Goal: Information Seeking & Learning: Find contact information

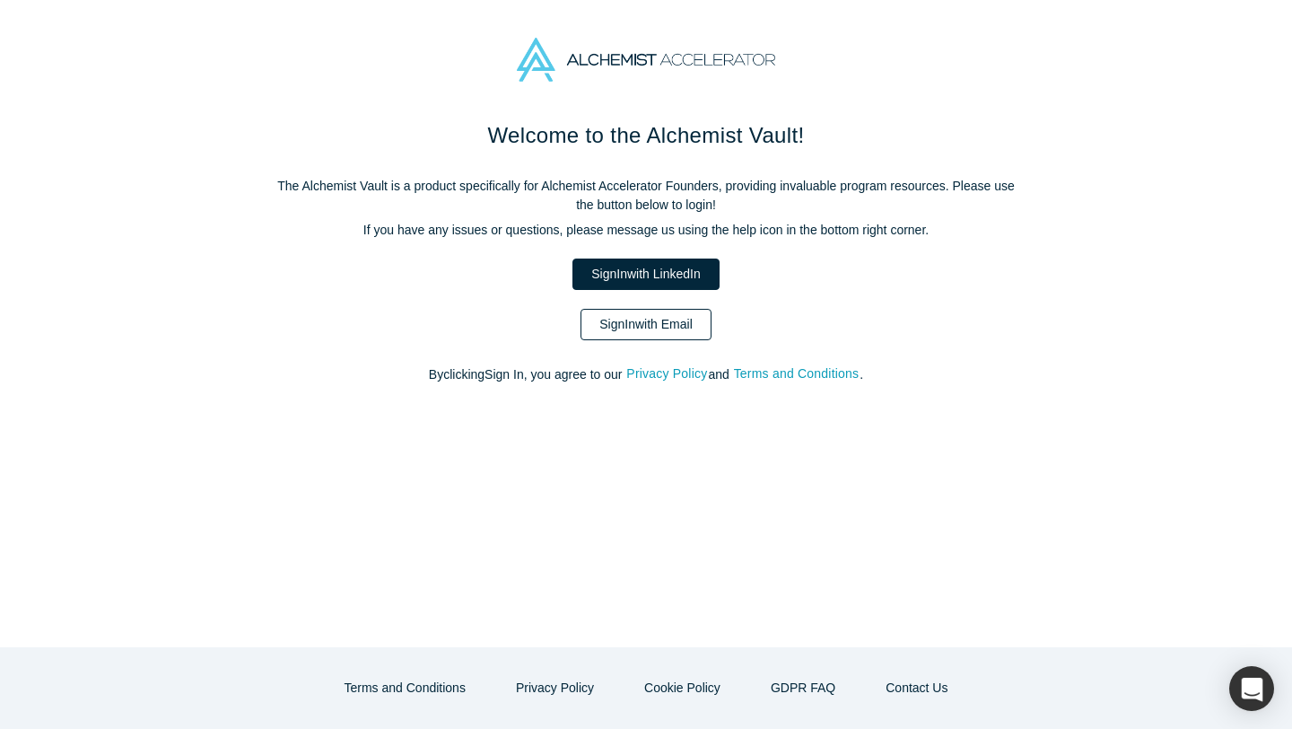
click at [638, 326] on link "Sign In with Email" at bounding box center [646, 324] width 131 height 31
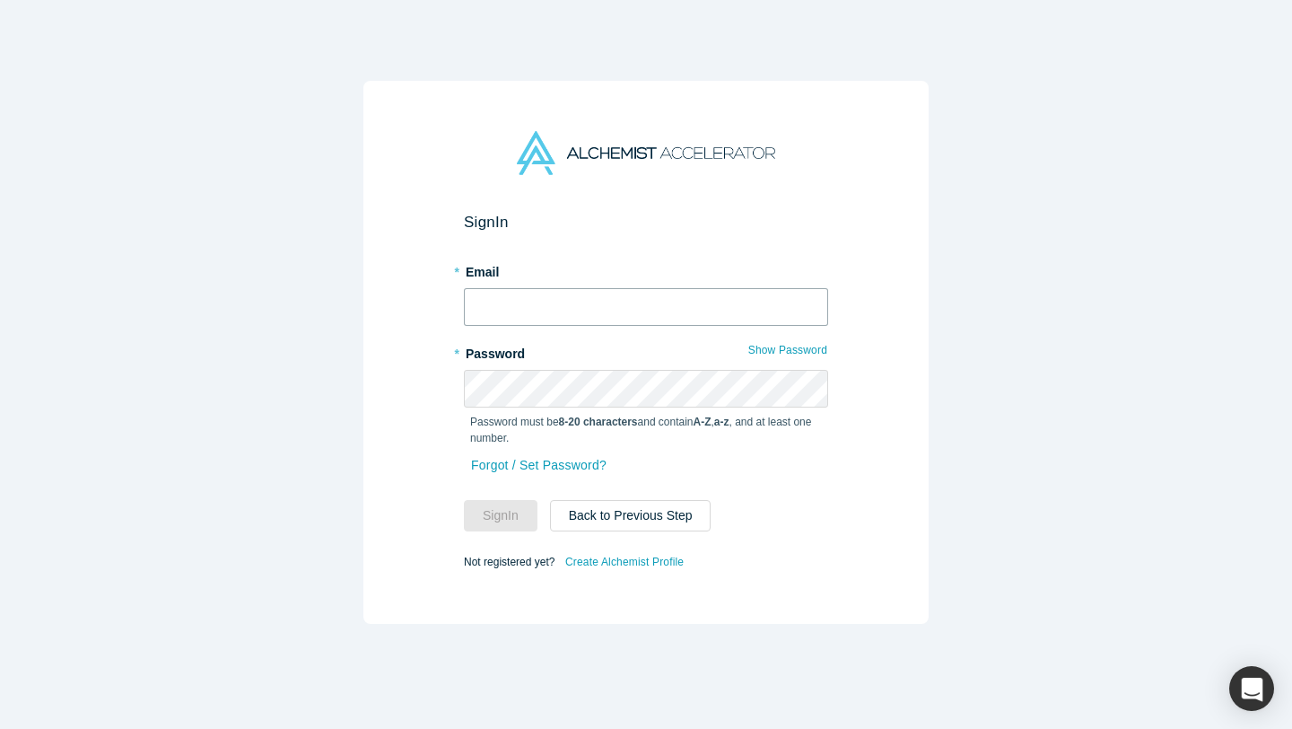
click at [578, 300] on input "text" at bounding box center [646, 307] width 364 height 38
type input "daanish@alchemistaccelerator.com"
click at [517, 516] on button "Sign In" at bounding box center [501, 515] width 74 height 31
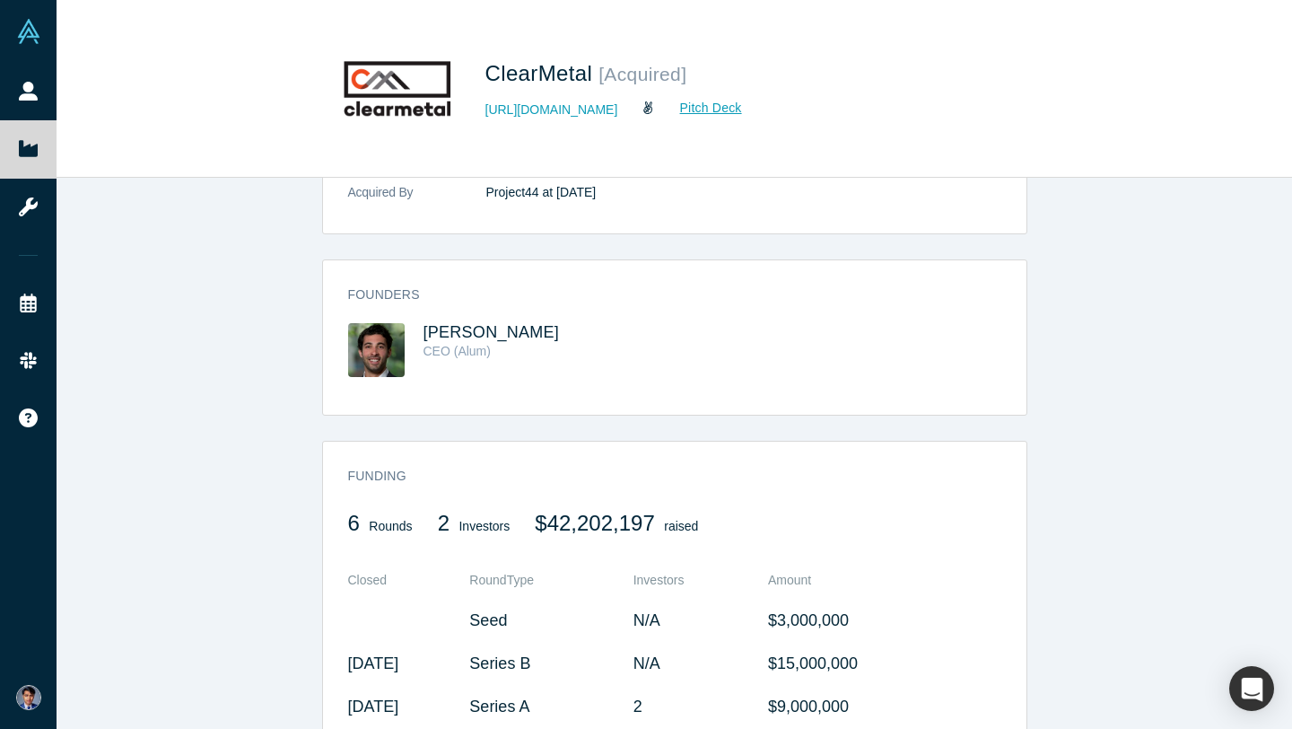
scroll to position [545, 0]
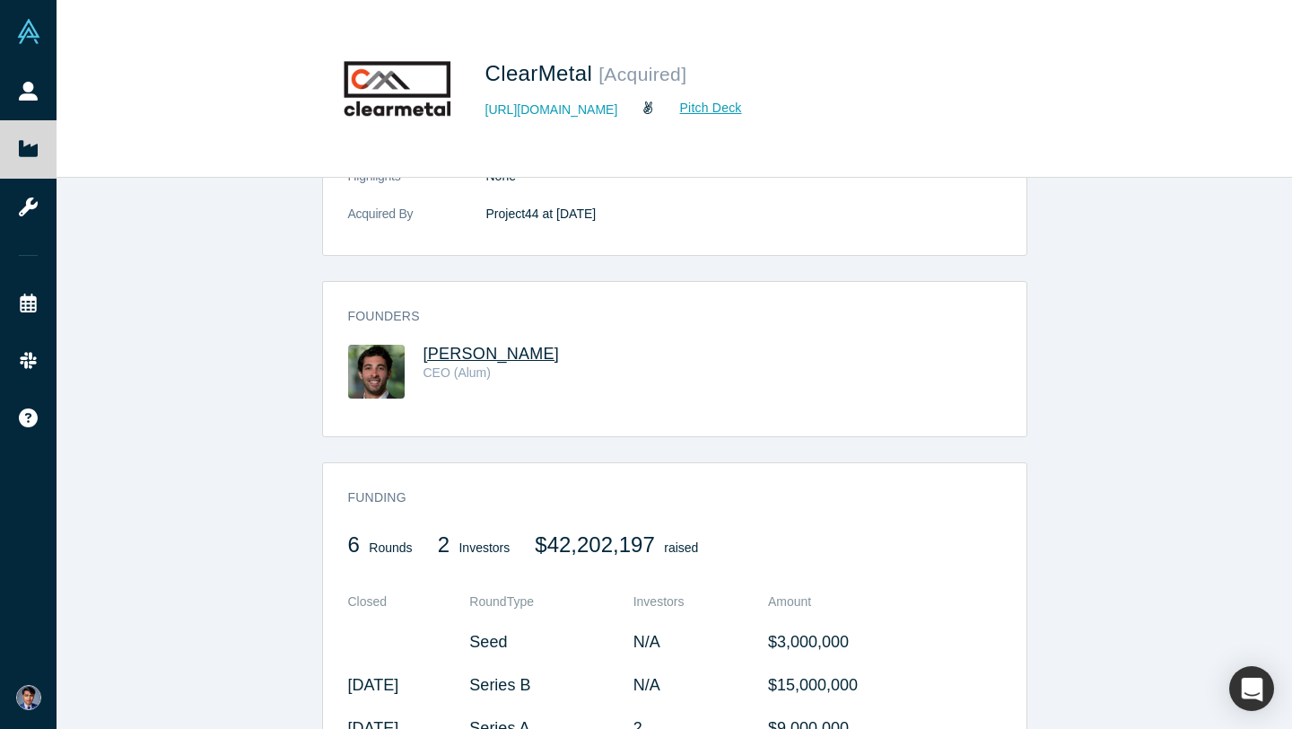
click at [468, 354] on span "Adam Compain" at bounding box center [492, 354] width 136 height 18
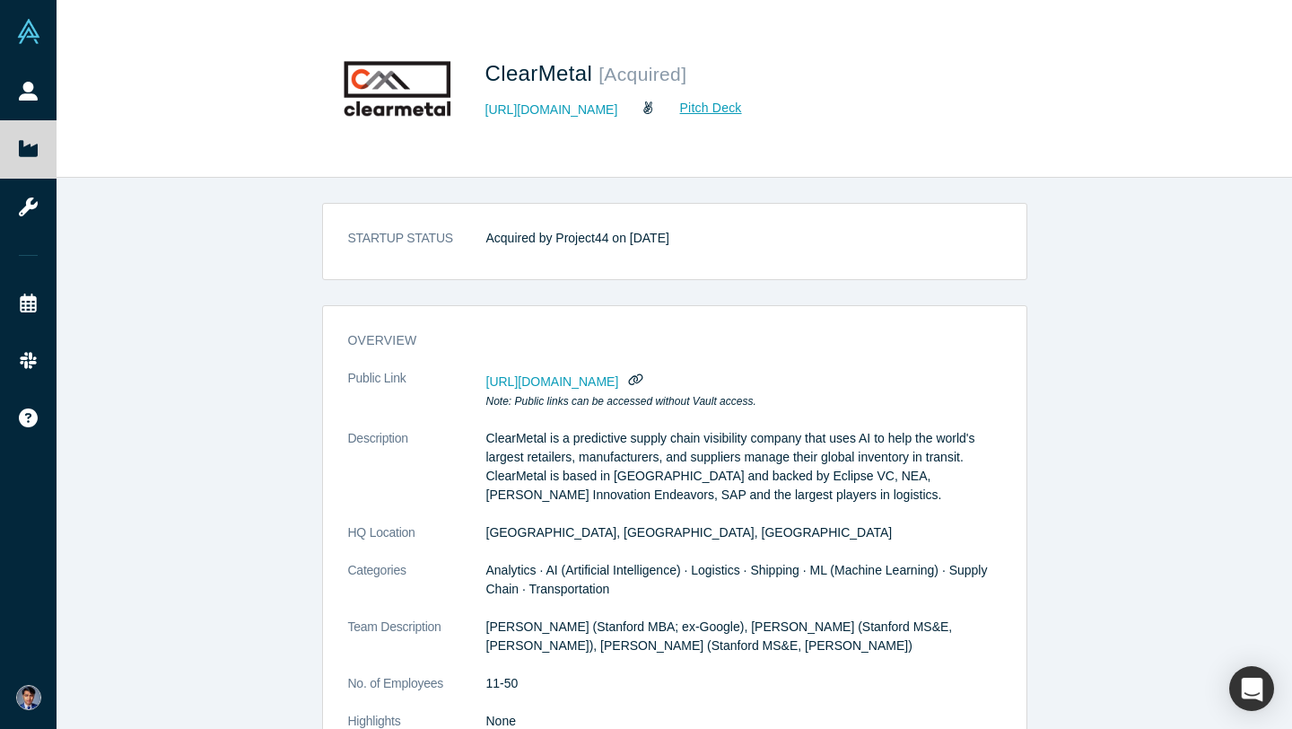
scroll to position [428, 0]
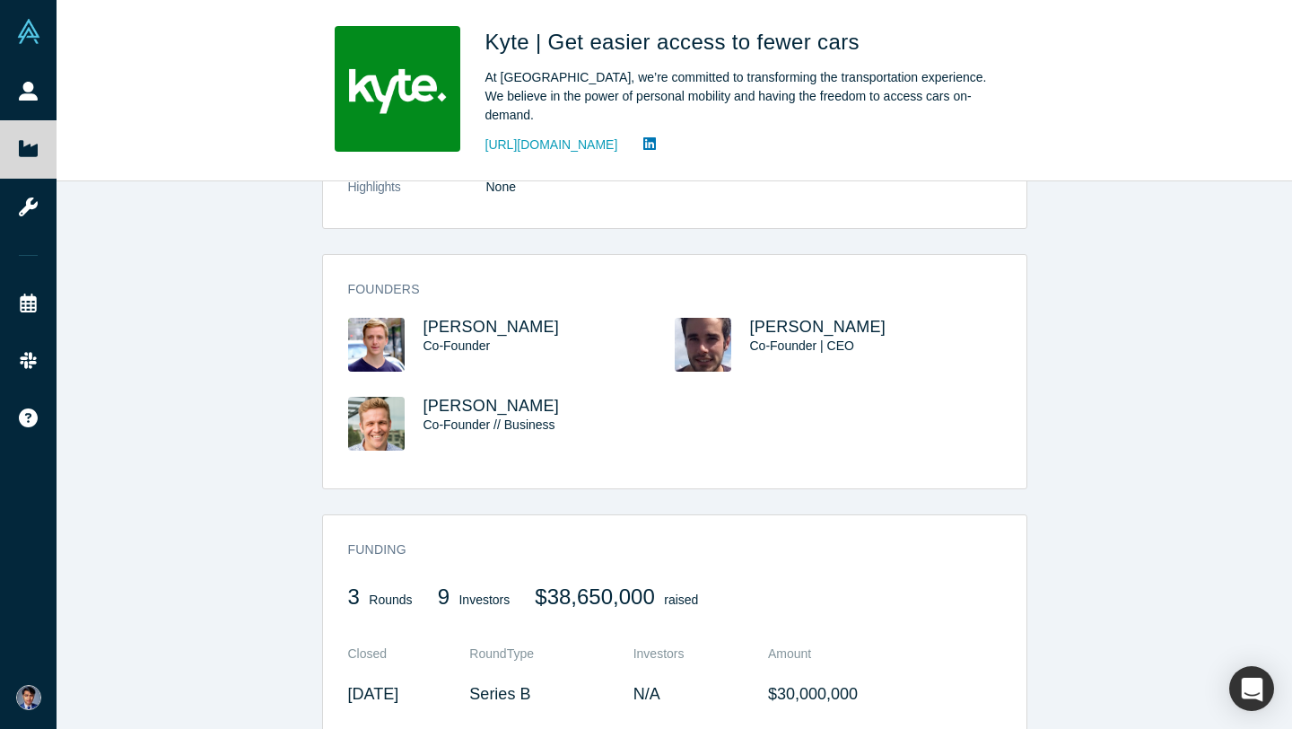
scroll to position [499, 0]
click at [750, 337] on span "[PERSON_NAME]" at bounding box center [818, 328] width 136 height 18
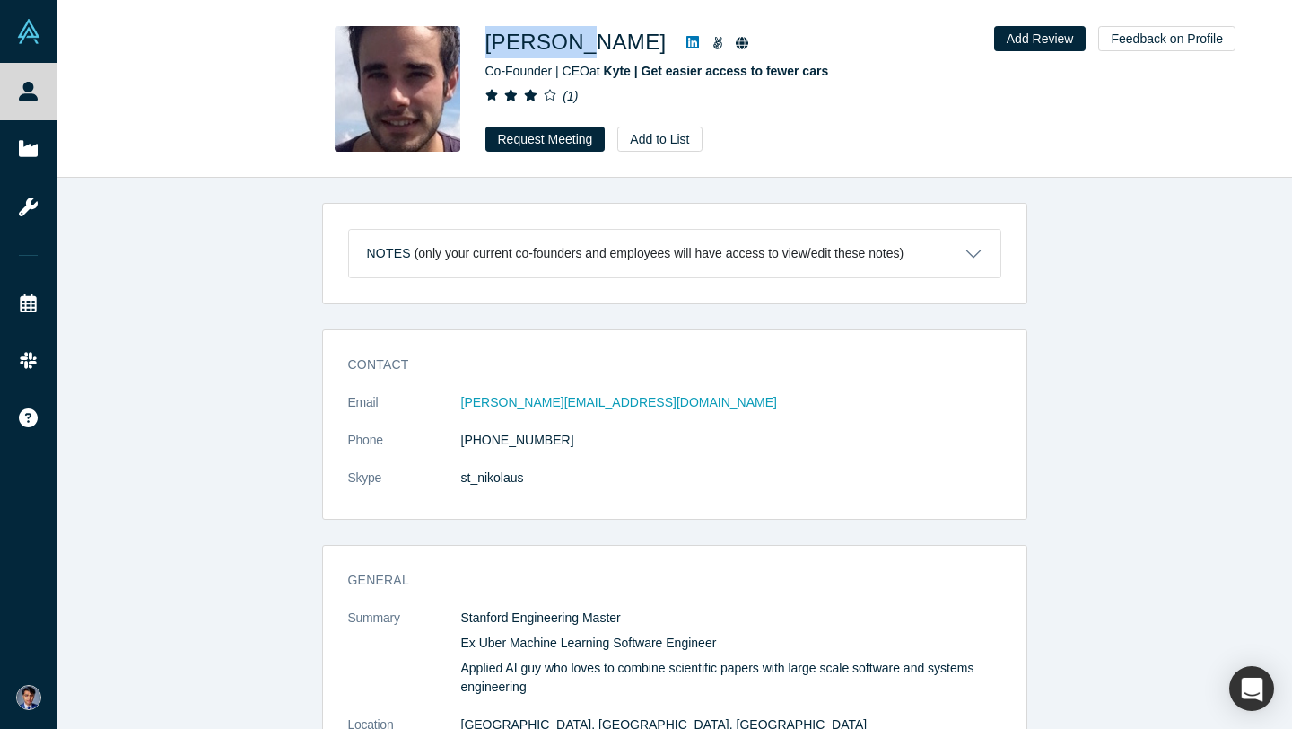
drag, startPoint x: 573, startPoint y: 44, endPoint x: 480, endPoint y: 46, distance: 92.5
click at [480, 46] on div "Nikolaus Volk Co-Founder | CEO at Kyte | Get easier access to fewer cars ( 1 ) …" at bounding box center [674, 89] width 705 height 126
copy h1 "Nikolaus"
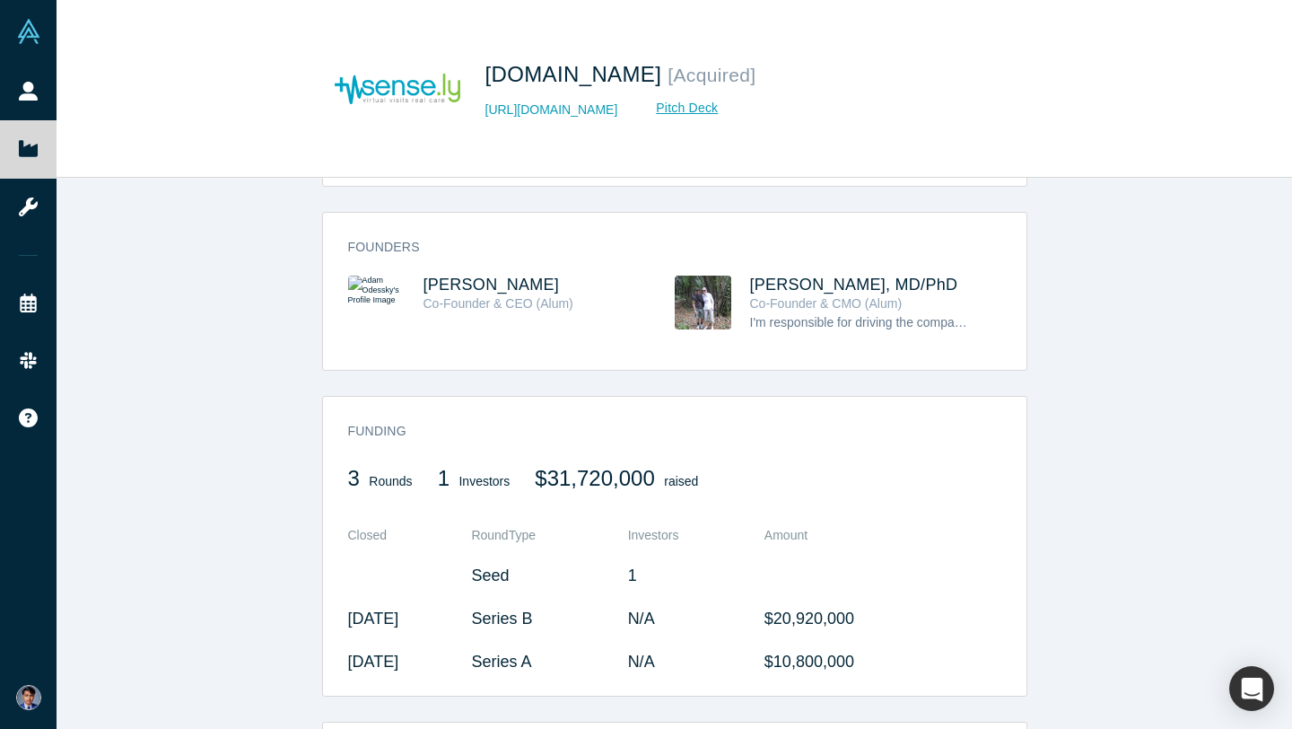
scroll to position [534, 0]
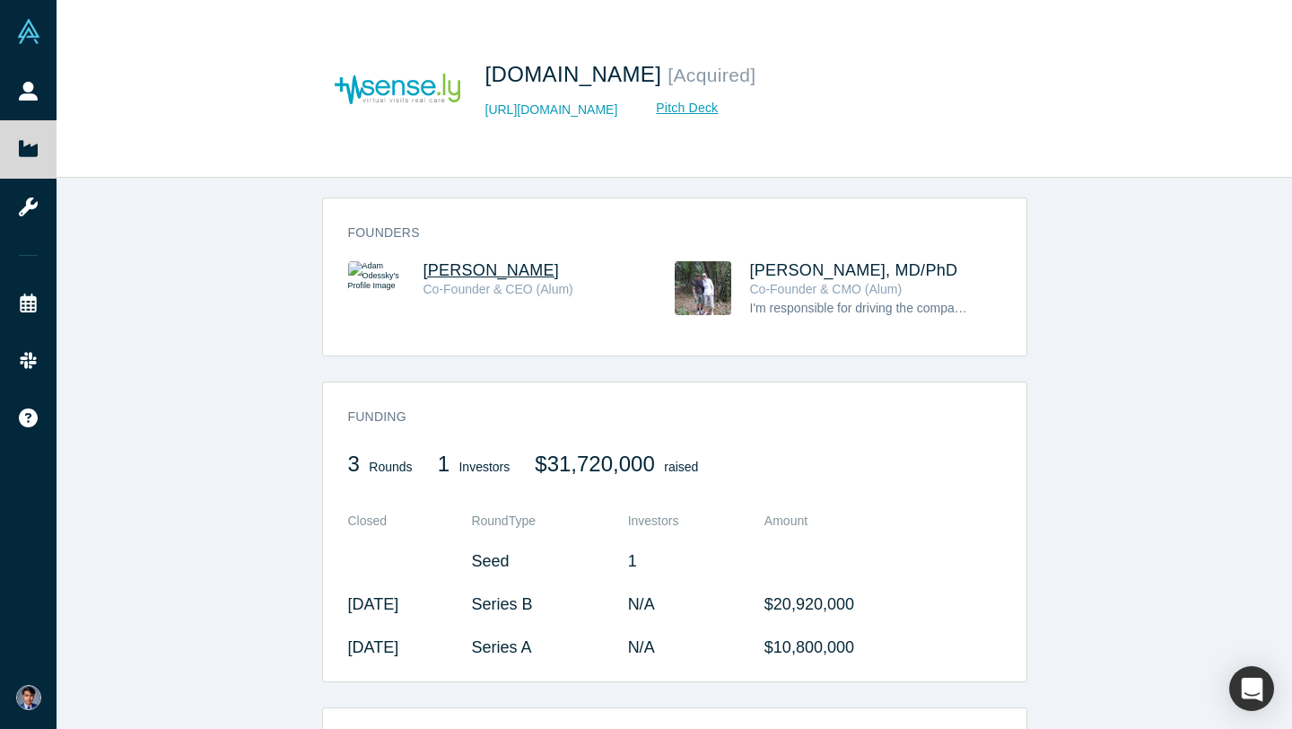
click at [486, 270] on span "[PERSON_NAME]" at bounding box center [492, 270] width 136 height 18
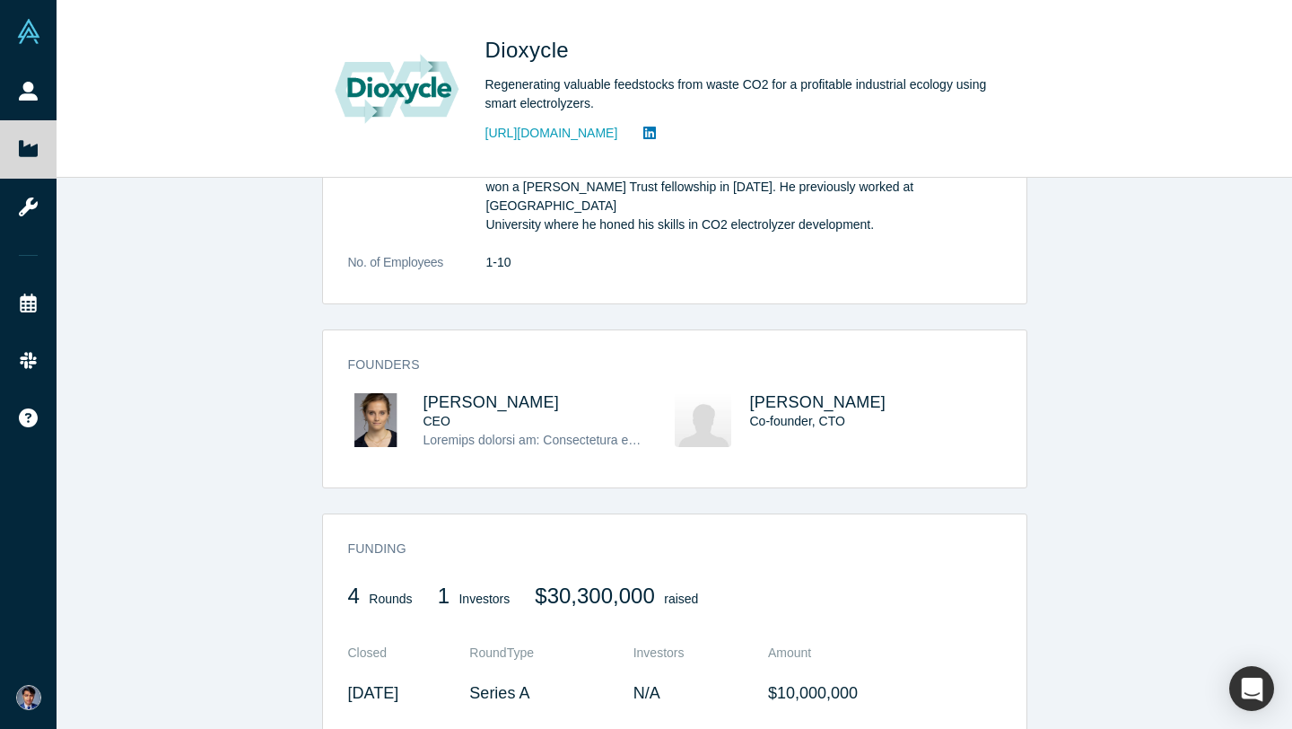
scroll to position [882, 0]
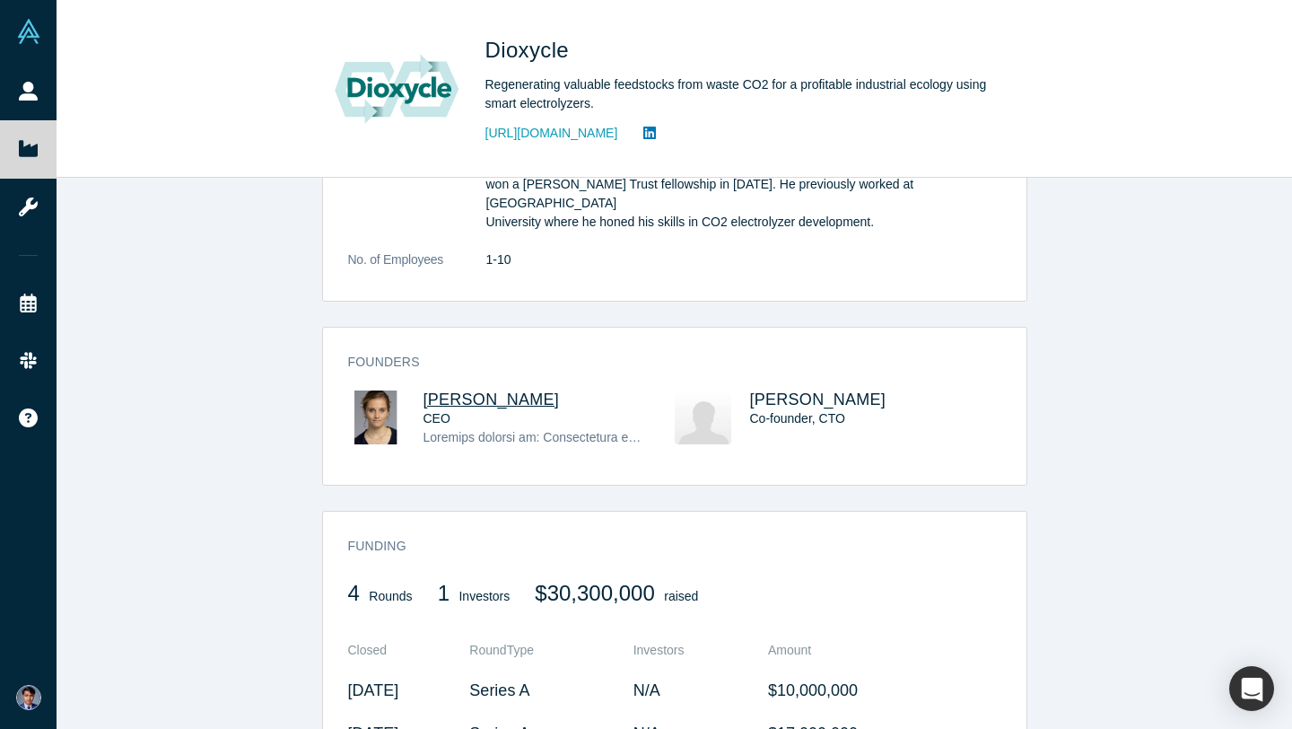
click at [507, 390] on span "Sarah Lamaison" at bounding box center [492, 399] width 136 height 18
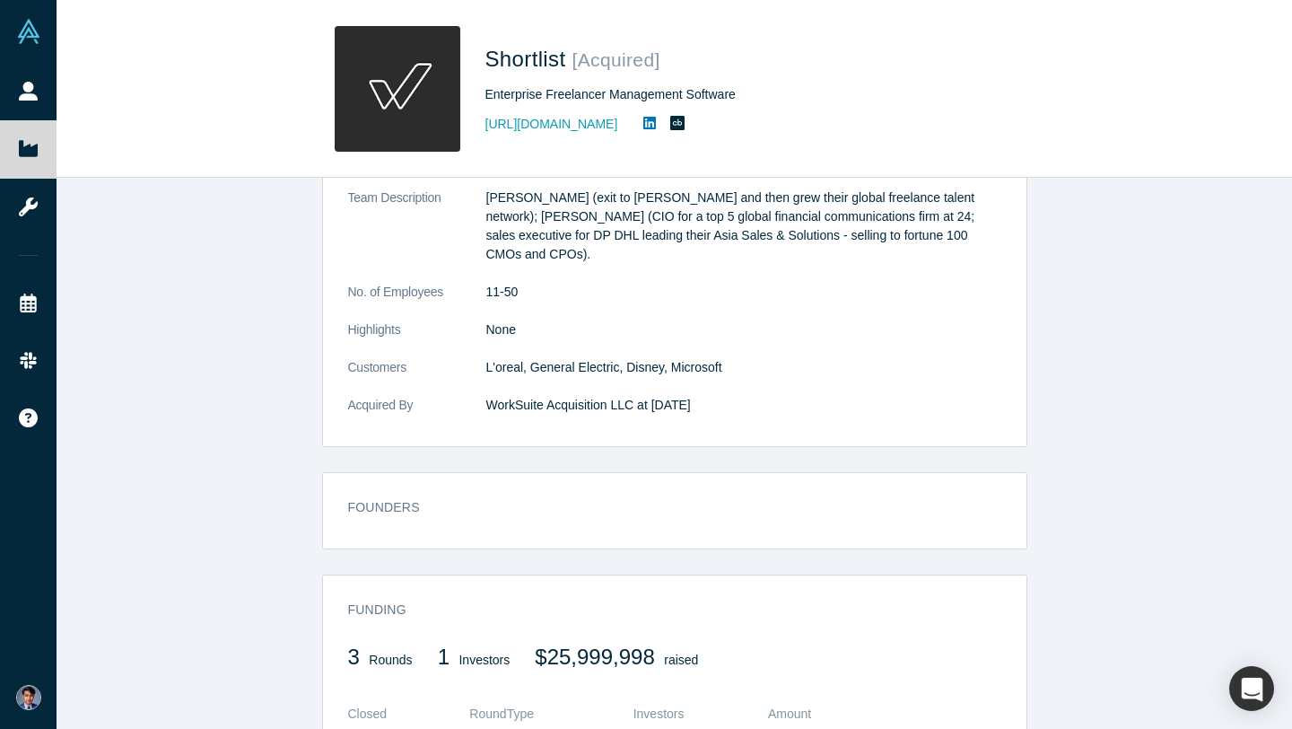
scroll to position [360, 0]
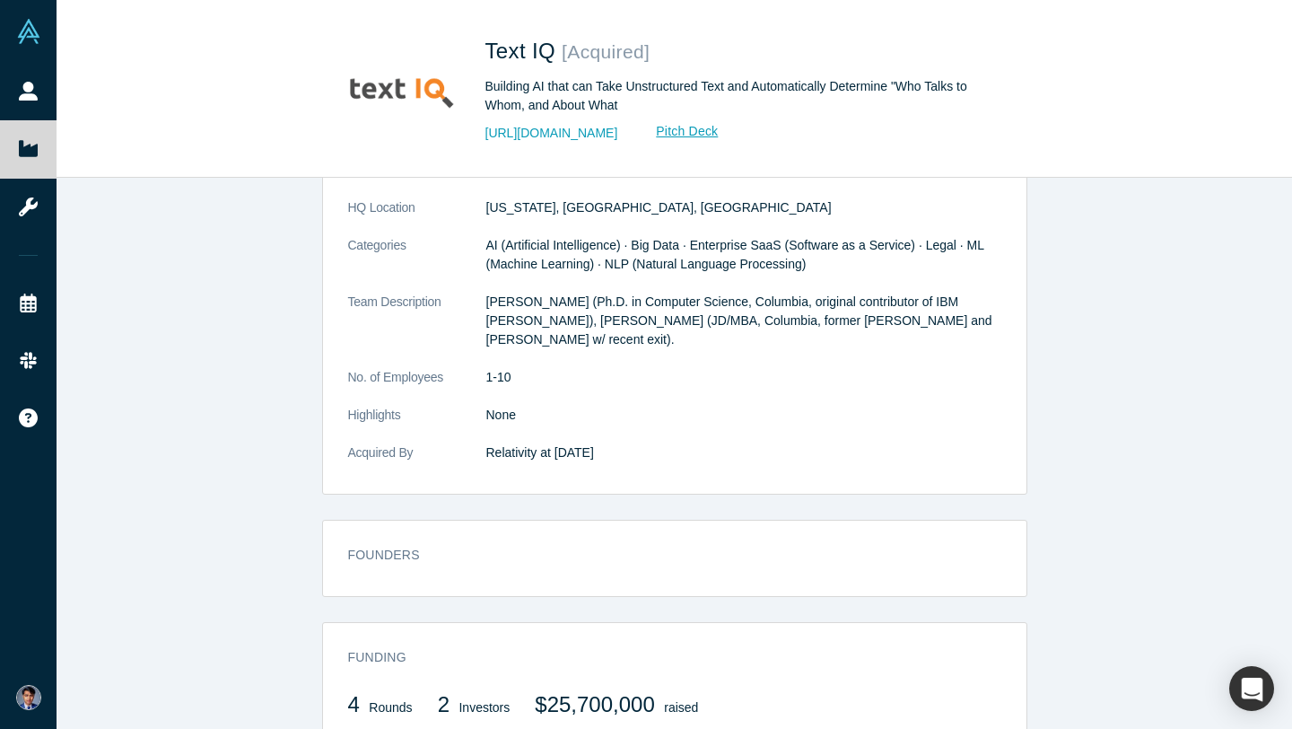
scroll to position [293, 0]
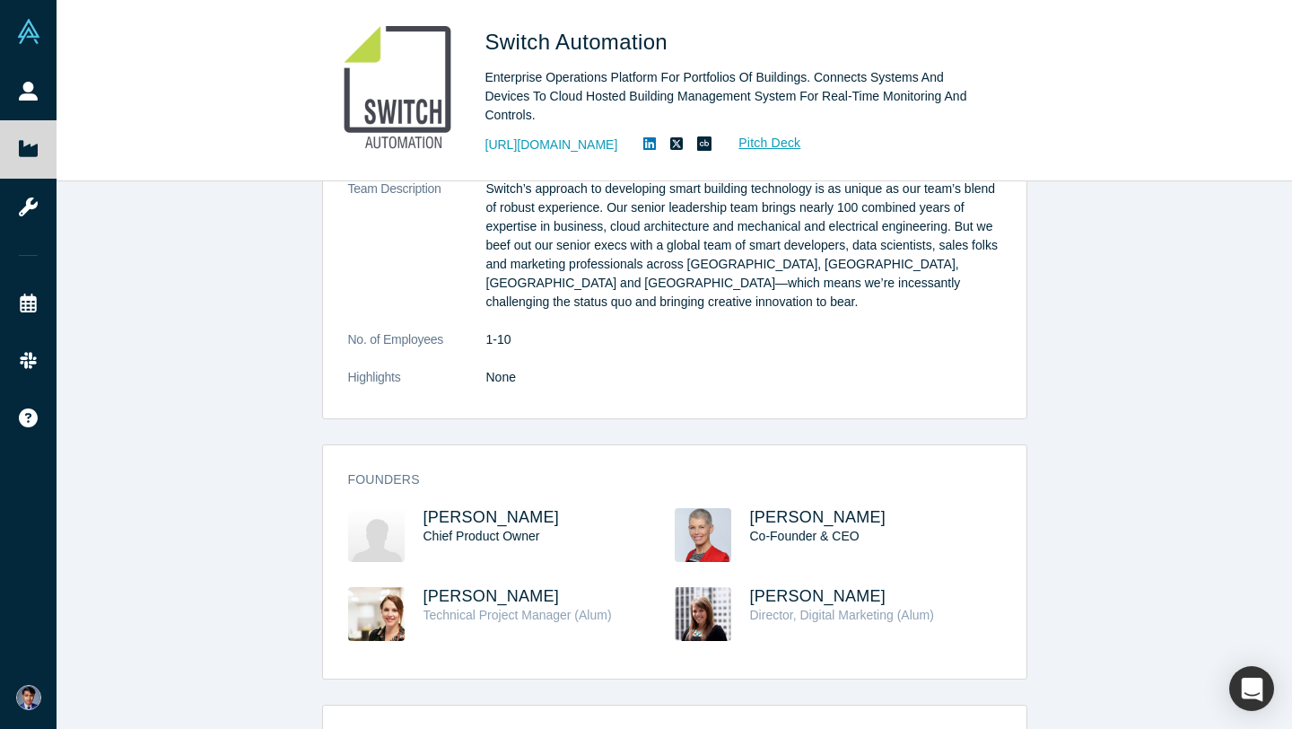
scroll to position [914, 0]
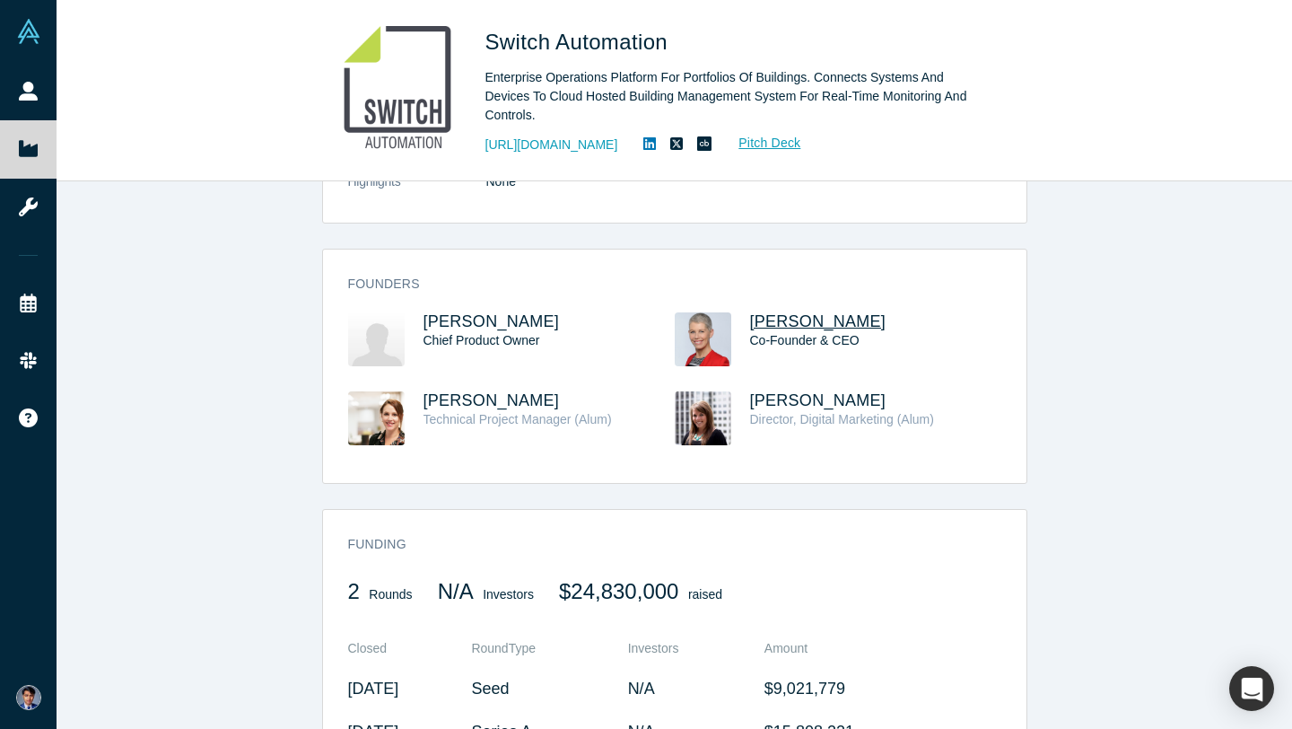
click at [774, 318] on span "Deb Noller" at bounding box center [818, 321] width 136 height 18
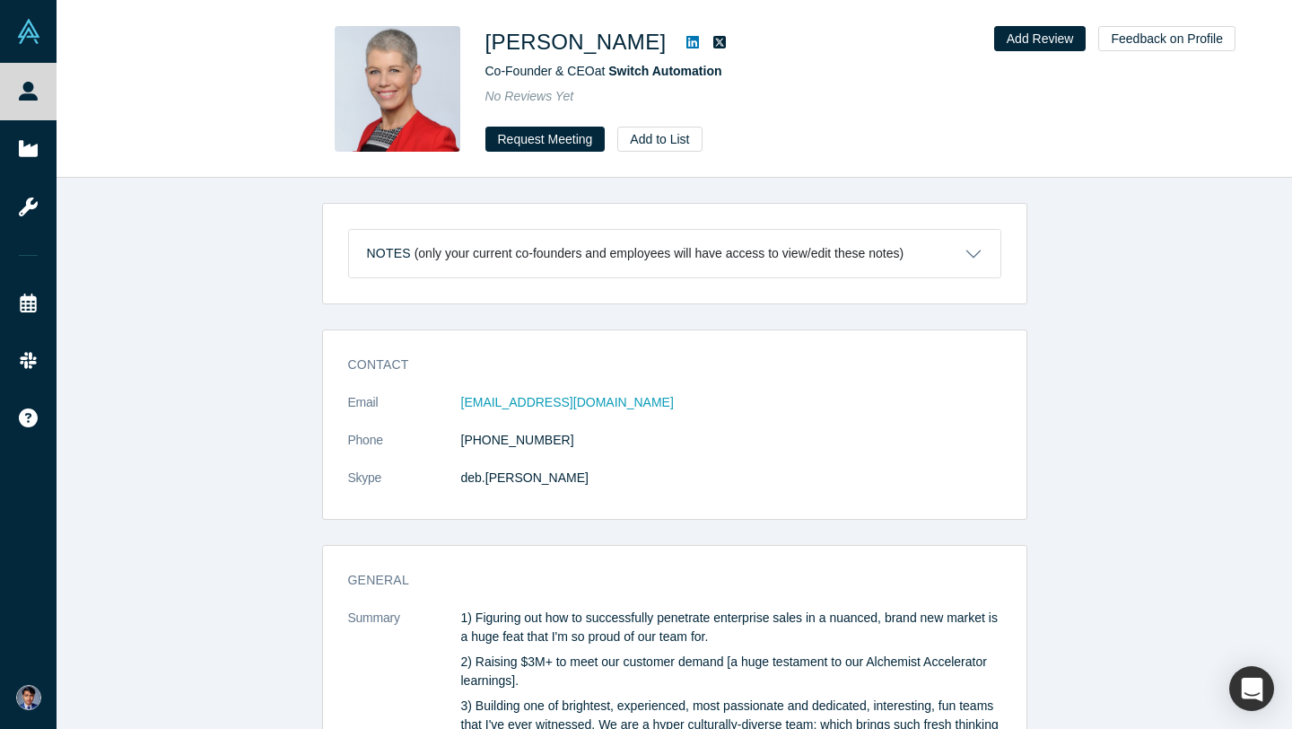
click at [555, 39] on div "Deb Noller Co-Founder & CEO at Switch Automation No Reviews Yet Request Meeting…" at bounding box center [674, 89] width 705 height 126
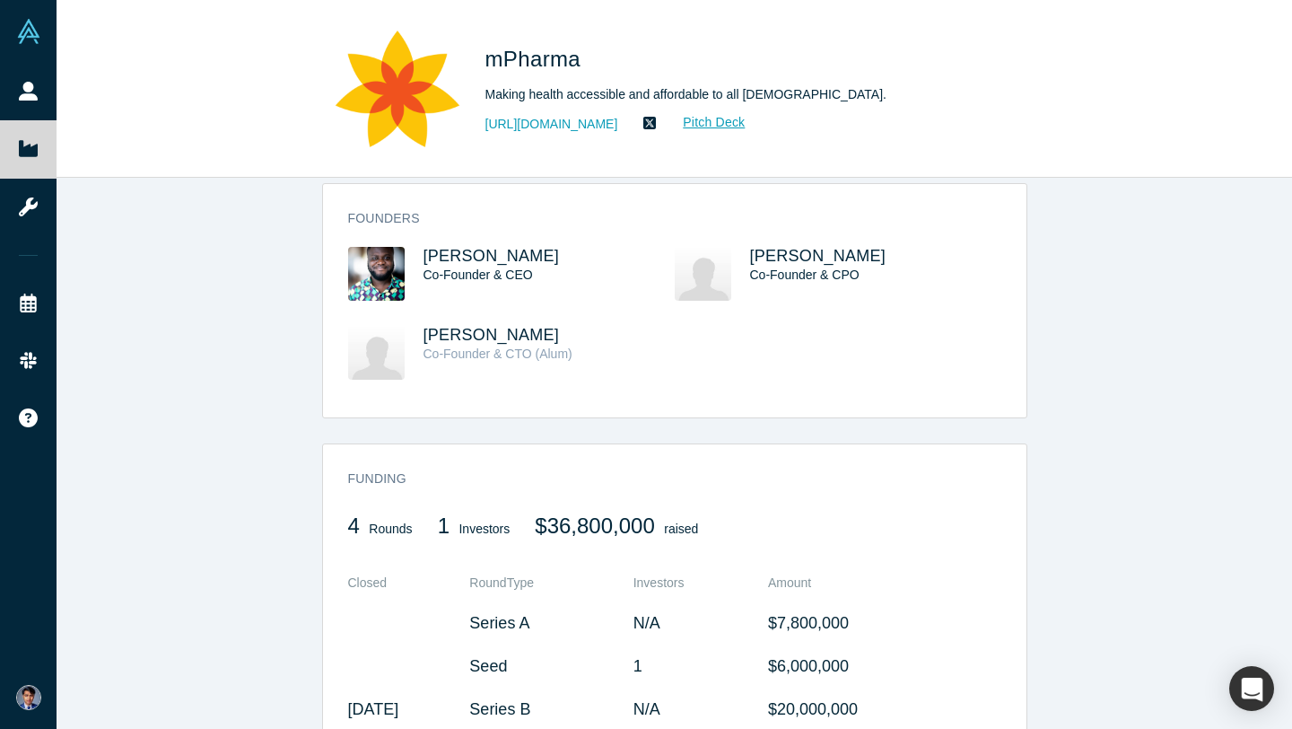
scroll to position [510, 0]
click at [504, 251] on span "[PERSON_NAME]" at bounding box center [492, 257] width 136 height 18
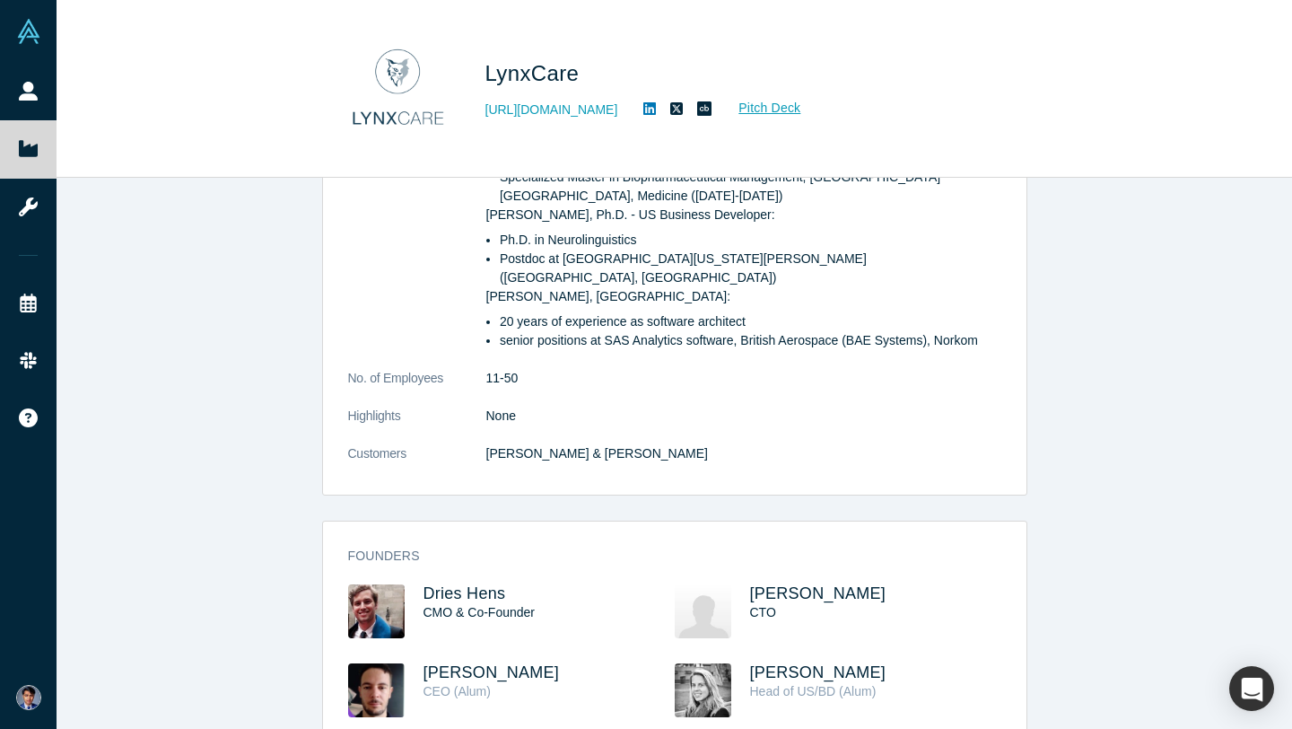
scroll to position [796, 0]
click at [462, 583] on span "Dries Hens" at bounding box center [465, 592] width 83 height 18
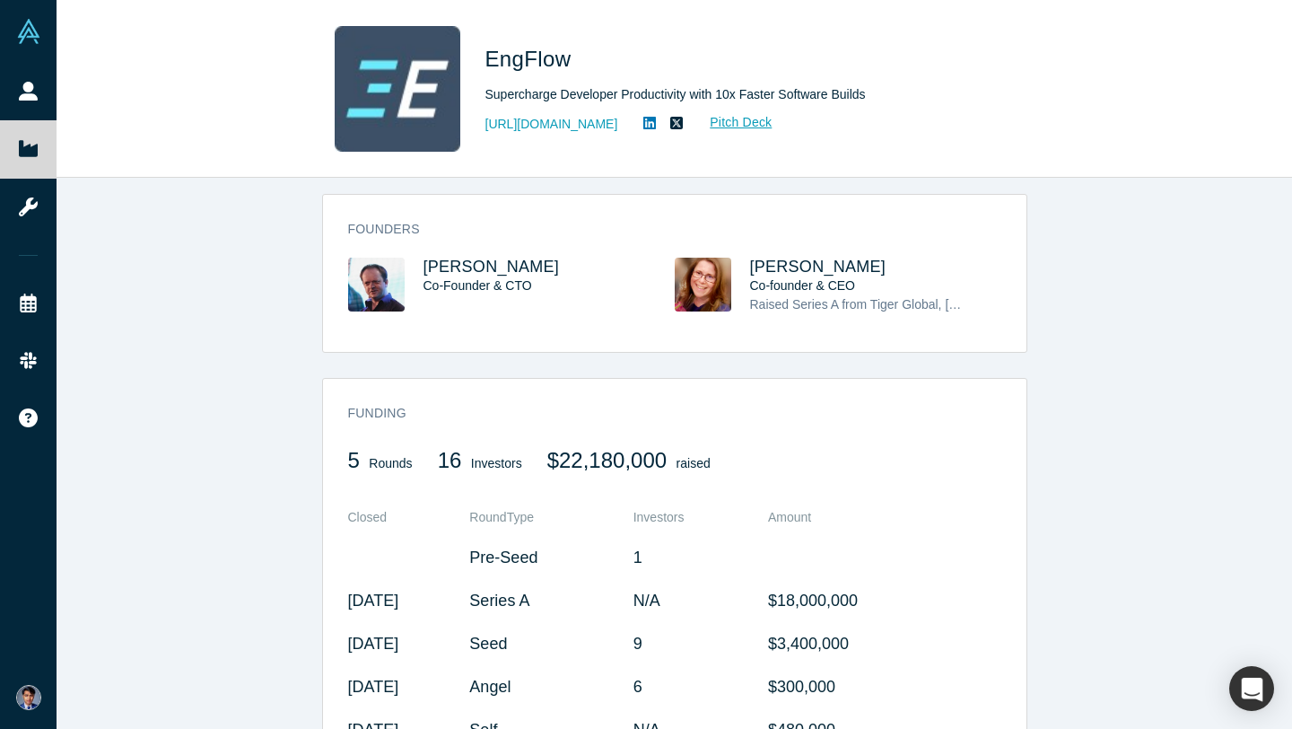
scroll to position [595, 0]
click at [812, 275] on span "Helen Altshuler" at bounding box center [818, 266] width 136 height 18
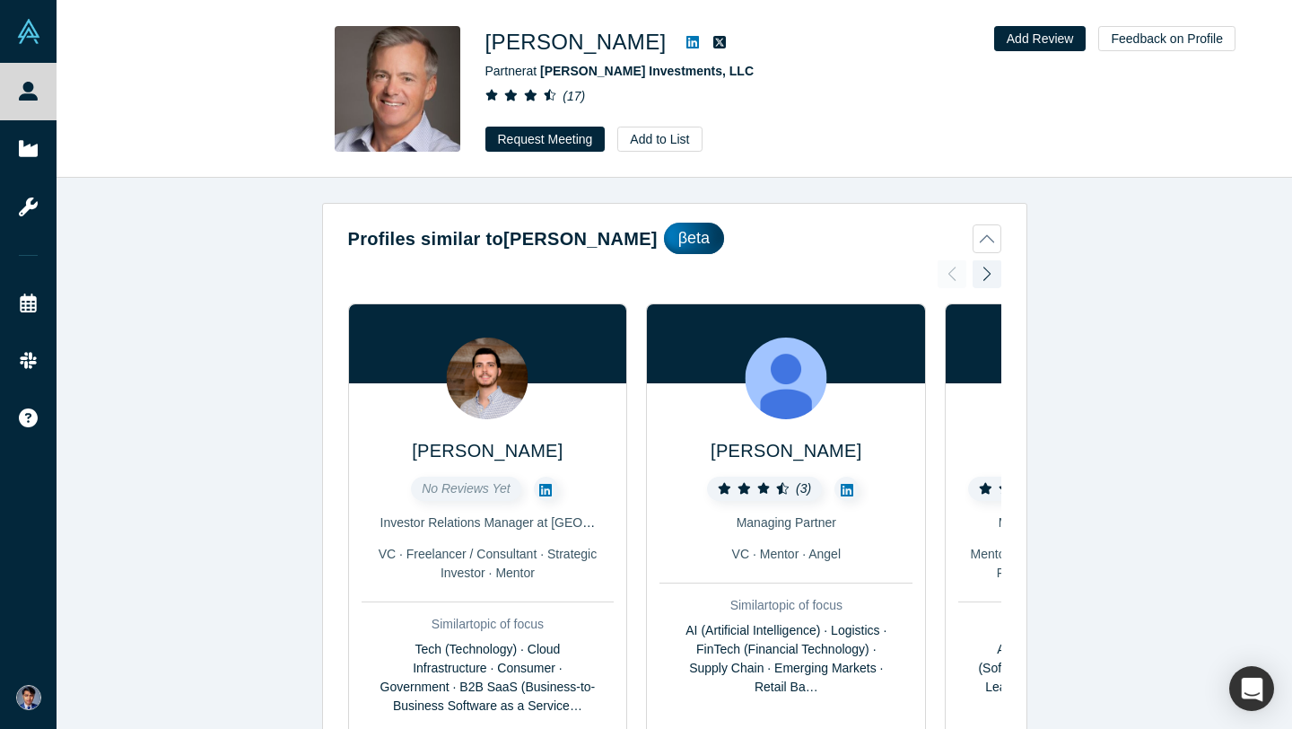
click at [687, 42] on icon at bounding box center [693, 42] width 13 height 13
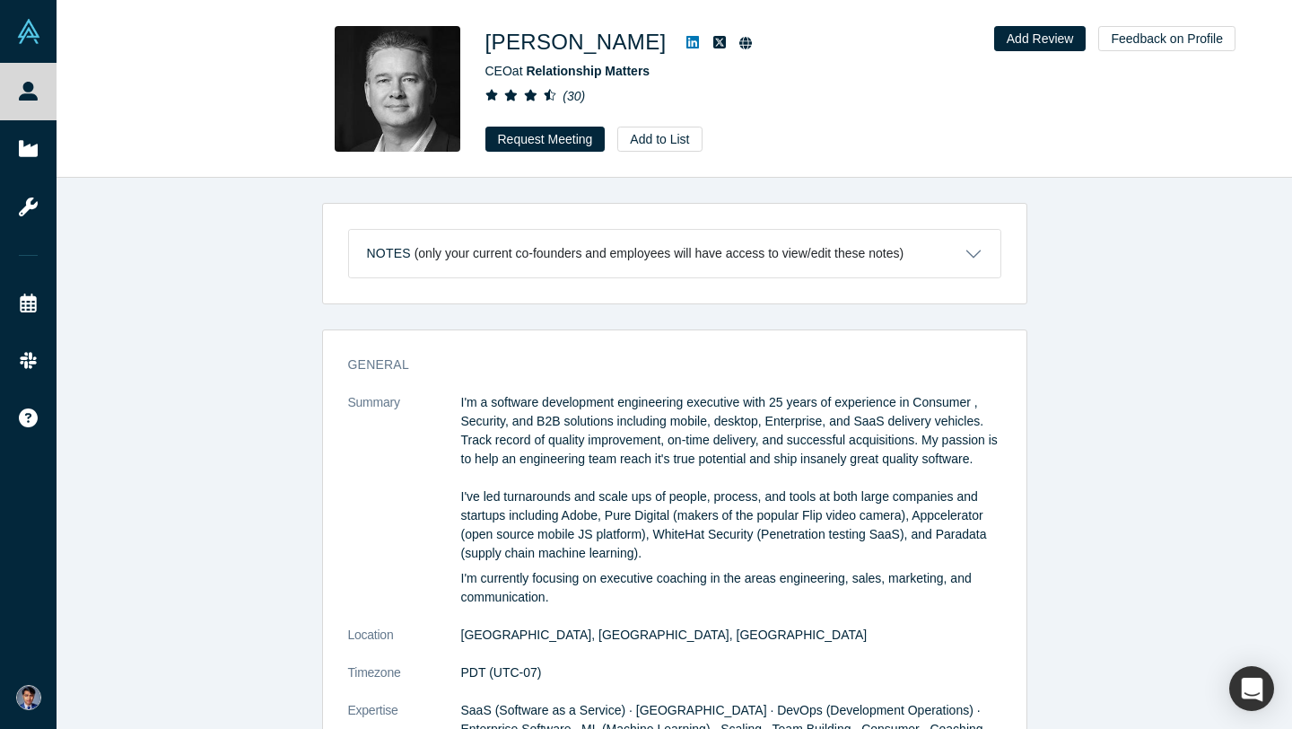
click at [687, 39] on icon at bounding box center [693, 42] width 13 height 13
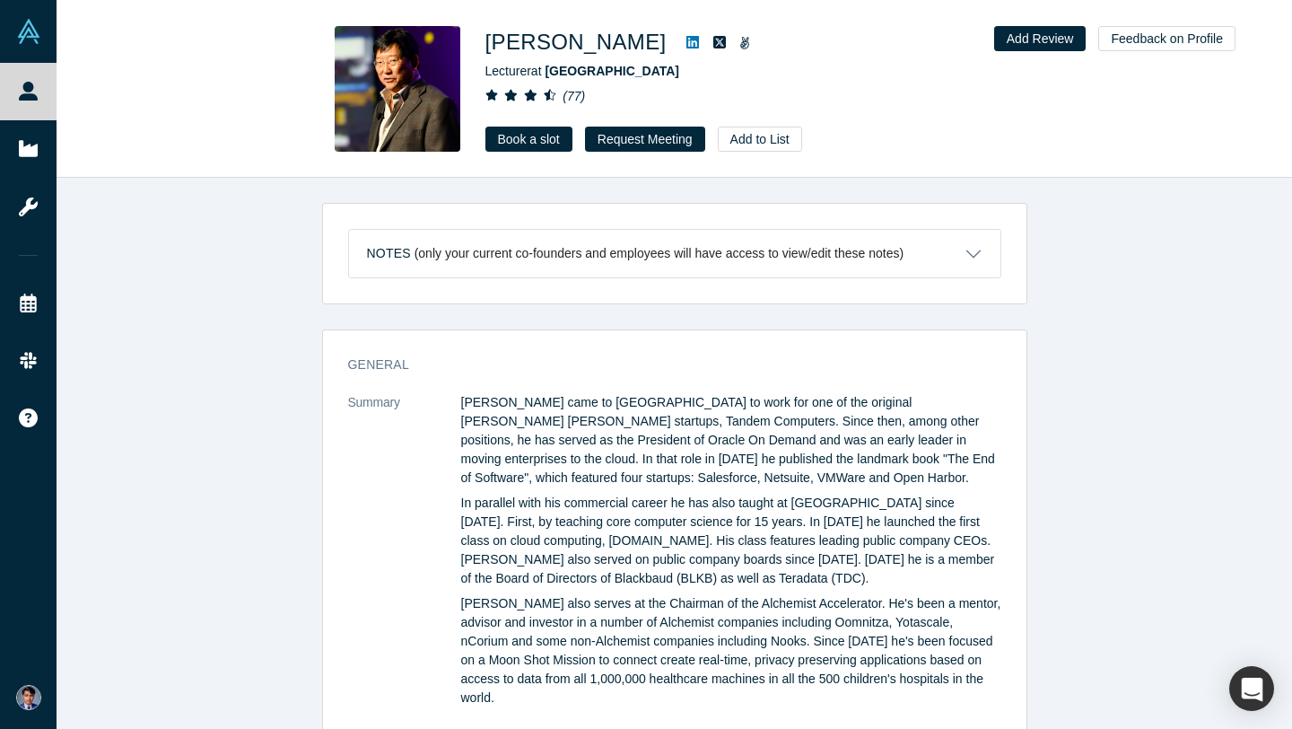
click at [687, 40] on icon at bounding box center [693, 42] width 13 height 13
